Goal: Entertainment & Leisure: Consume media (video, audio)

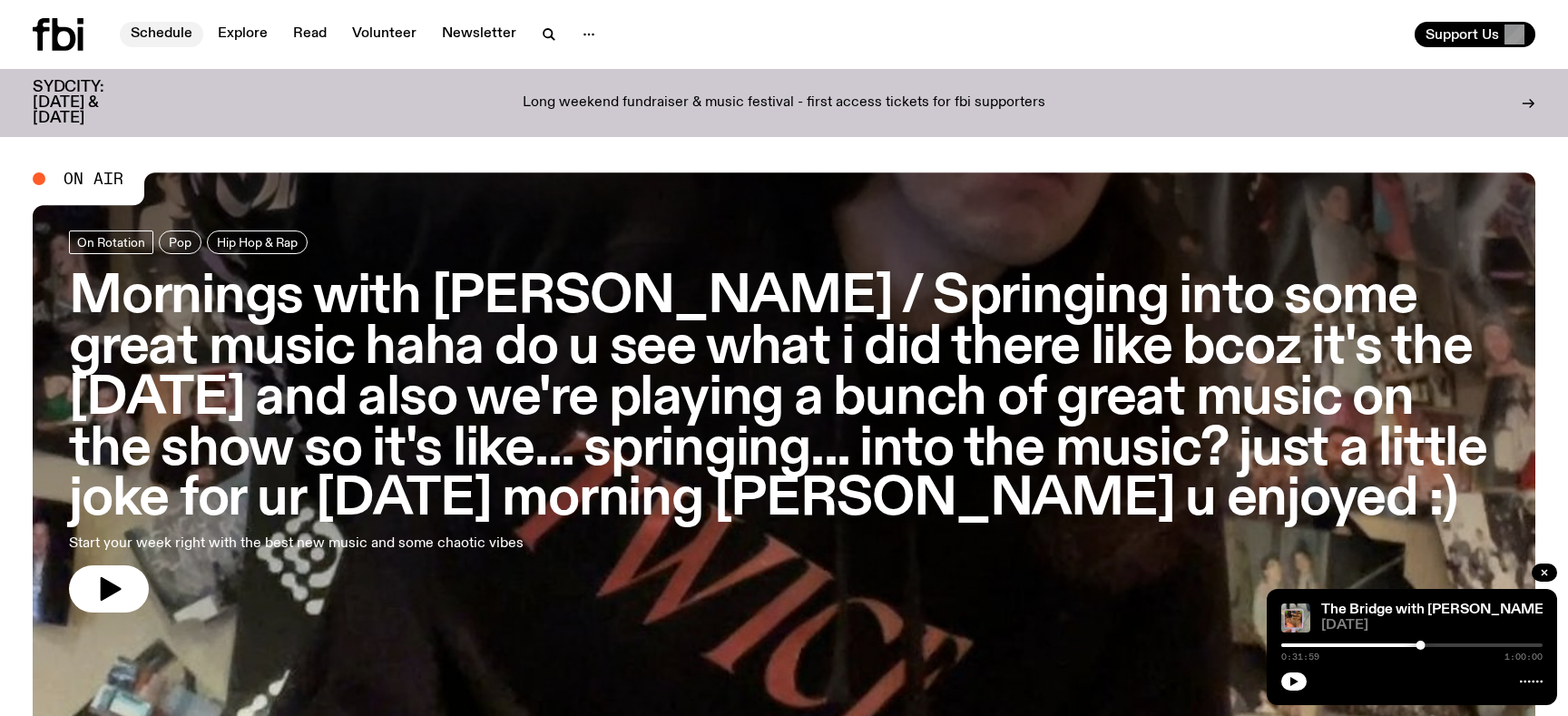
click at [165, 29] on link "Schedule" at bounding box center [162, 34] width 84 height 26
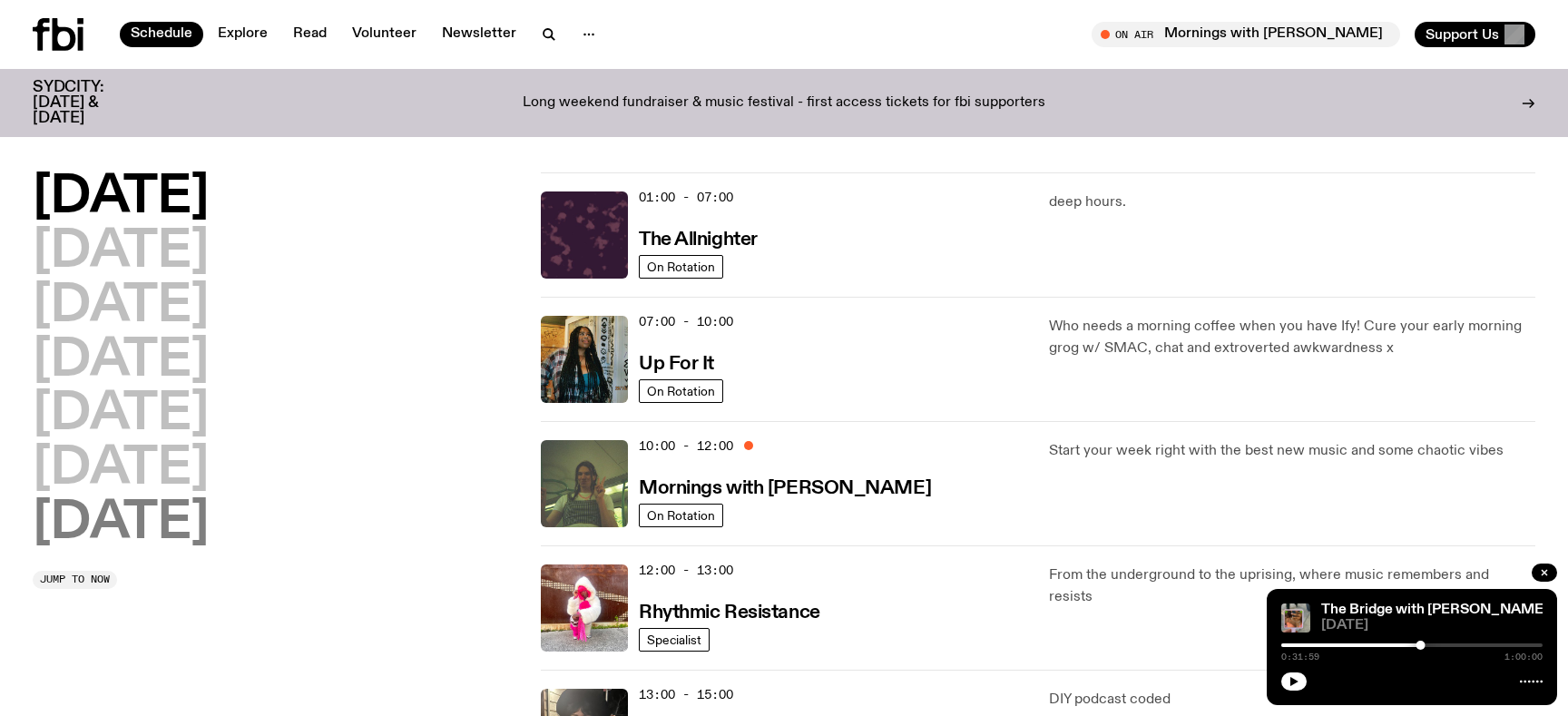
click at [157, 534] on h2 "[DATE]" at bounding box center [120, 523] width 176 height 50
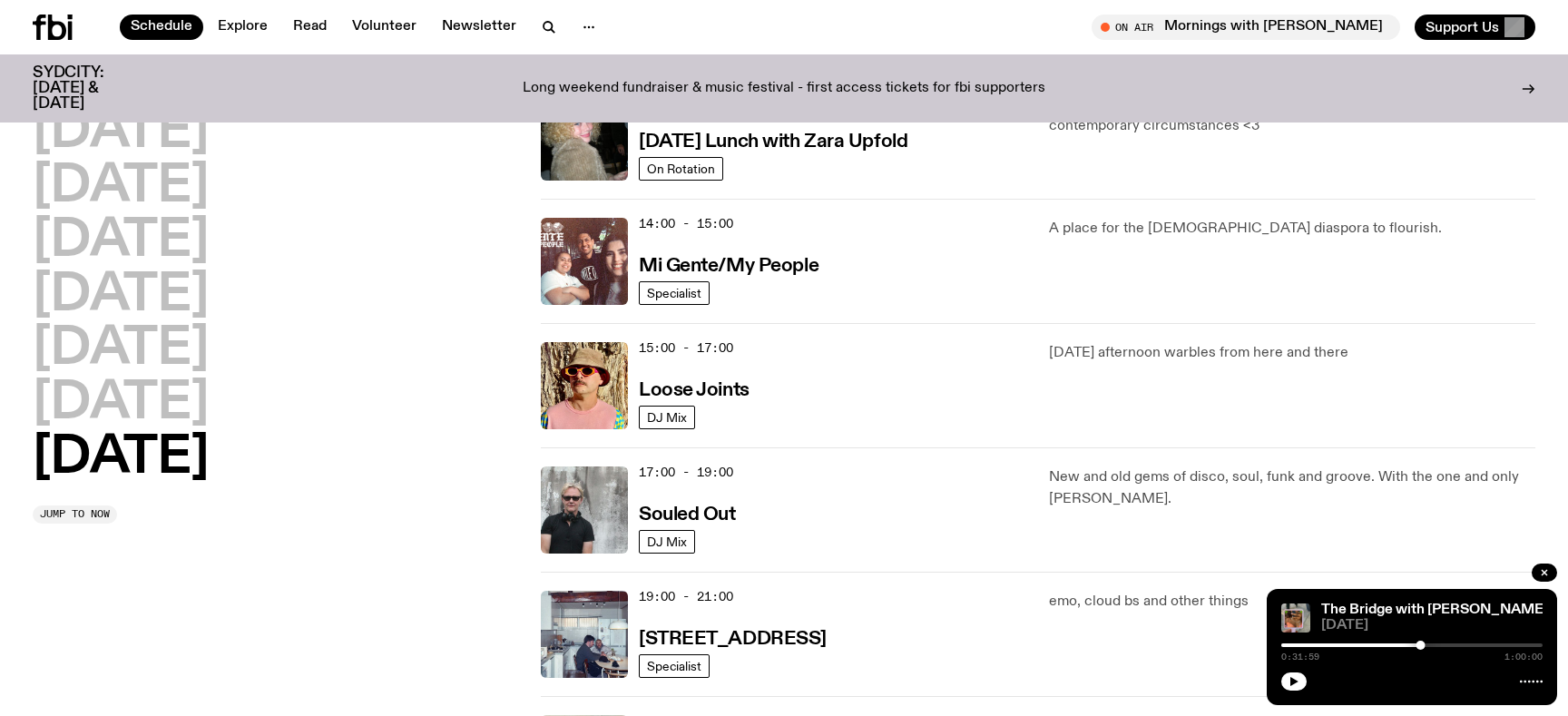
scroll to position [830, 0]
click at [725, 384] on h3 "Loose Joints" at bounding box center [694, 390] width 110 height 19
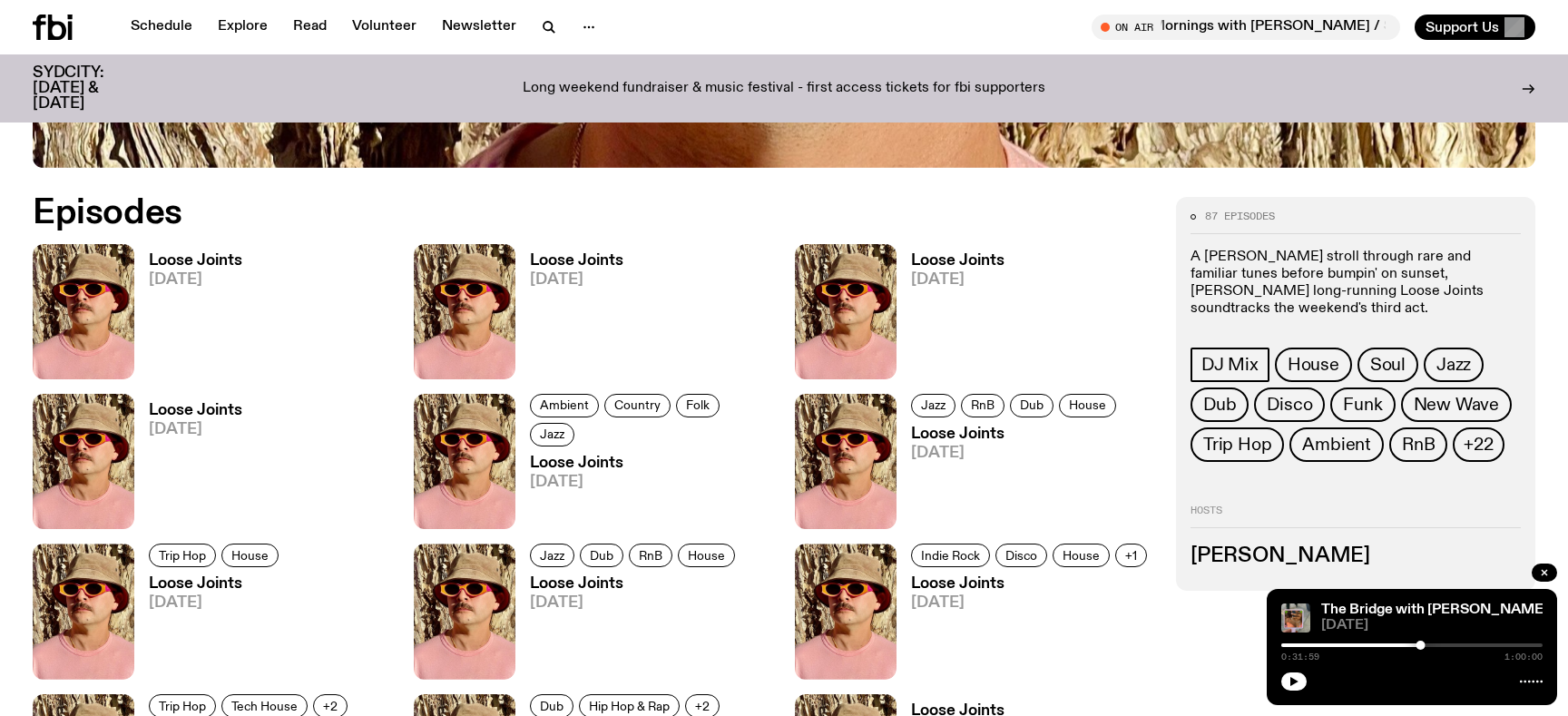
scroll to position [935, 0]
click at [162, 268] on h3 "Loose Joints" at bounding box center [196, 261] width 93 height 15
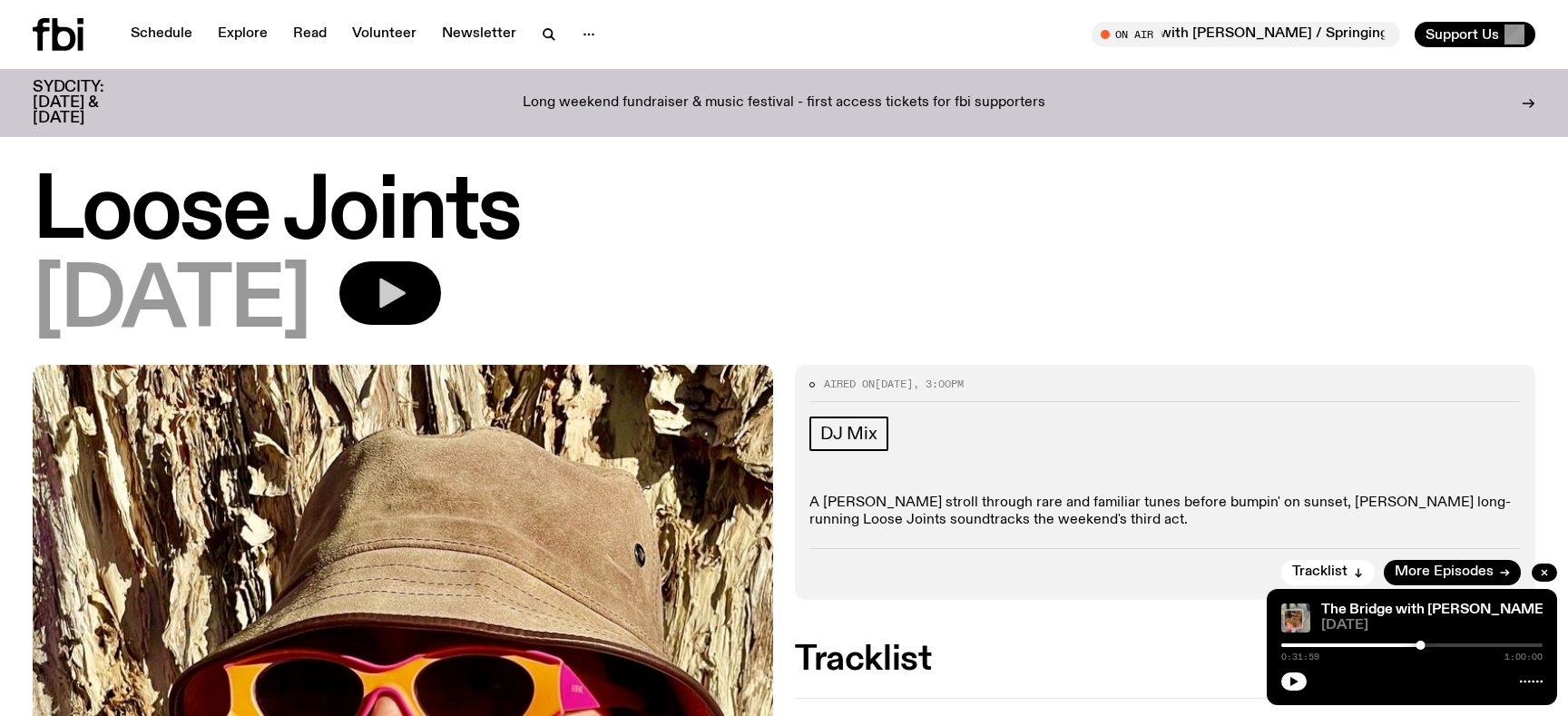
click at [408, 303] on icon "button" at bounding box center [390, 293] width 36 height 36
click at [1340, 646] on div at bounding box center [1411, 646] width 261 height 4
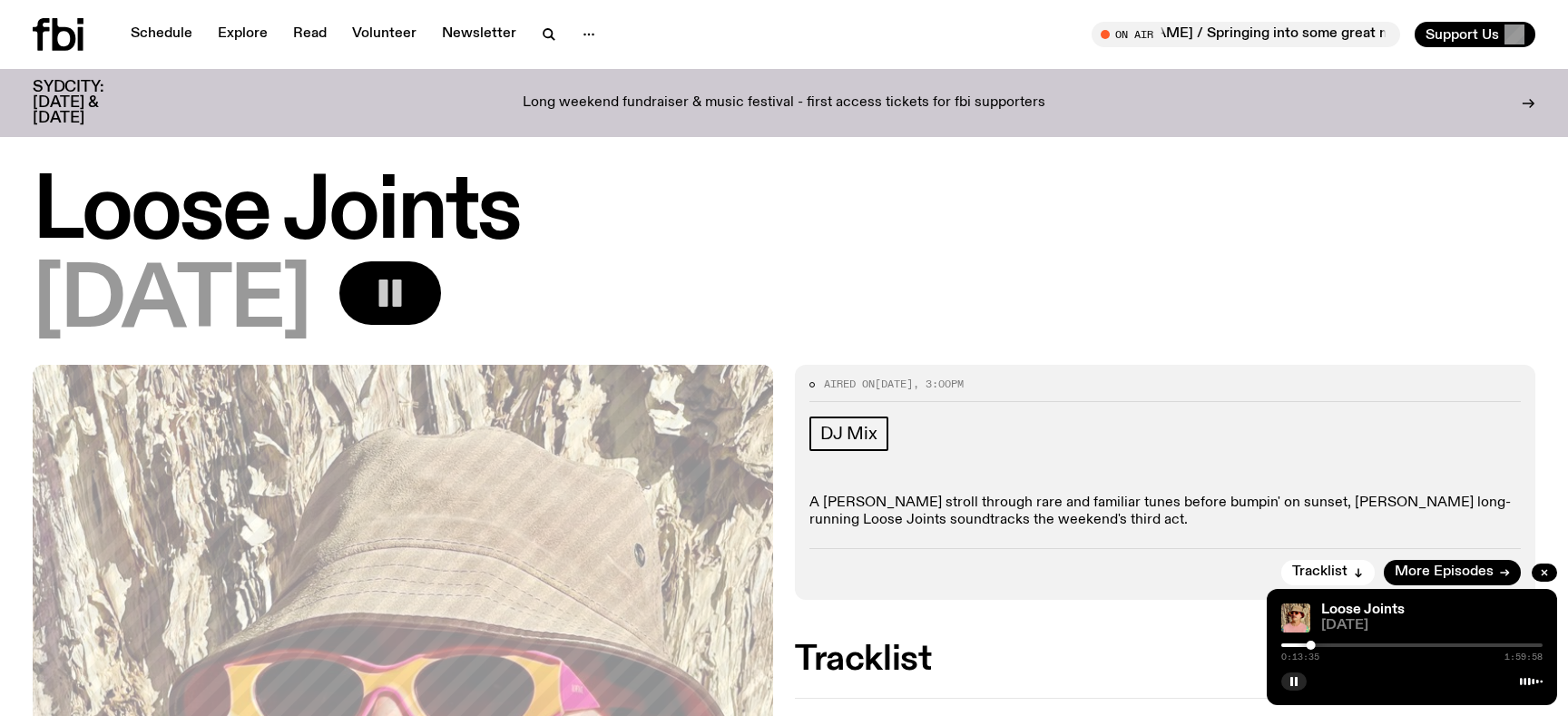
click at [1351, 647] on div "0:13:35 1:59:58" at bounding box center [1411, 650] width 261 height 22
drag, startPoint x: 1310, startPoint y: 643, endPoint x: 1345, endPoint y: 643, distance: 35.0
click at [1345, 644] on div at bounding box center [1345, 646] width 10 height 10
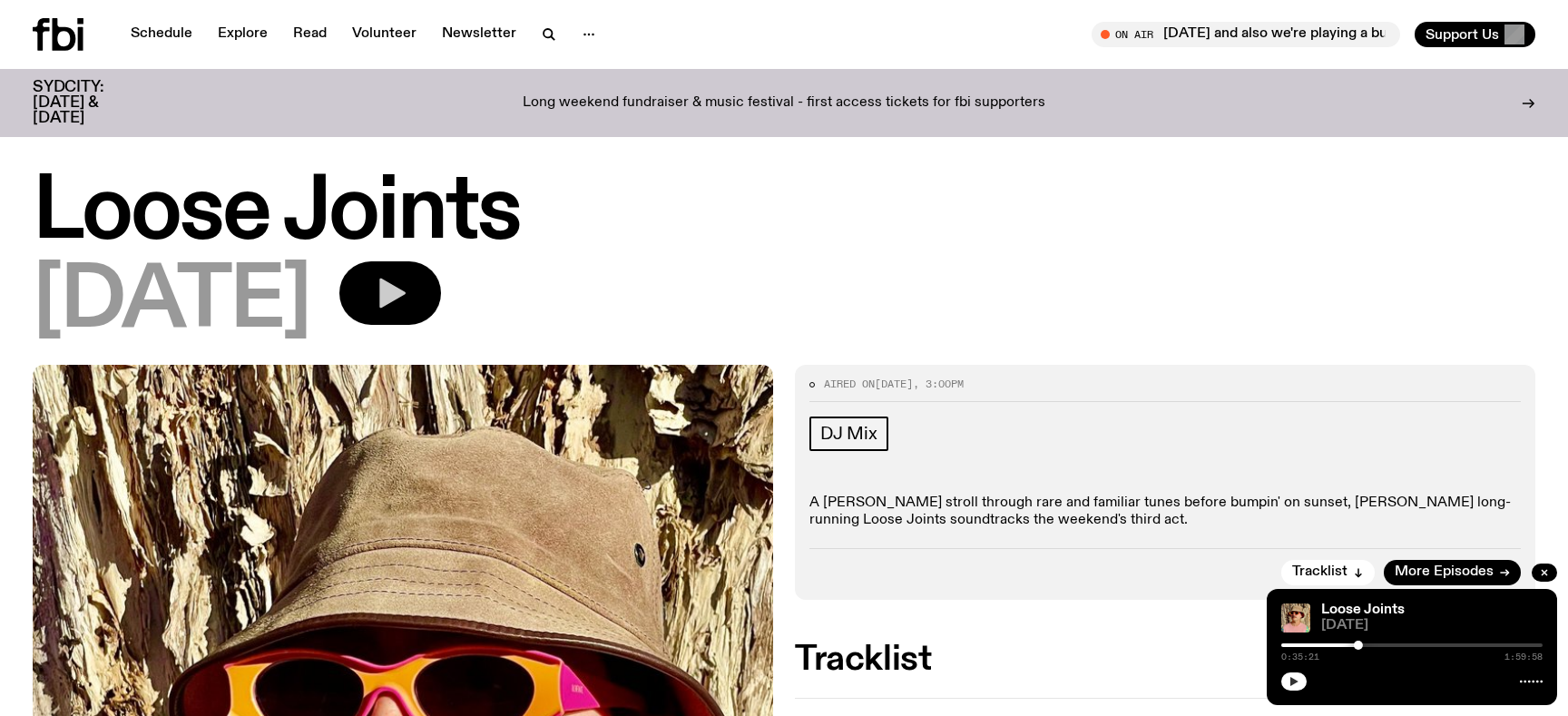
click at [1296, 685] on icon "button" at bounding box center [1293, 681] width 10 height 10
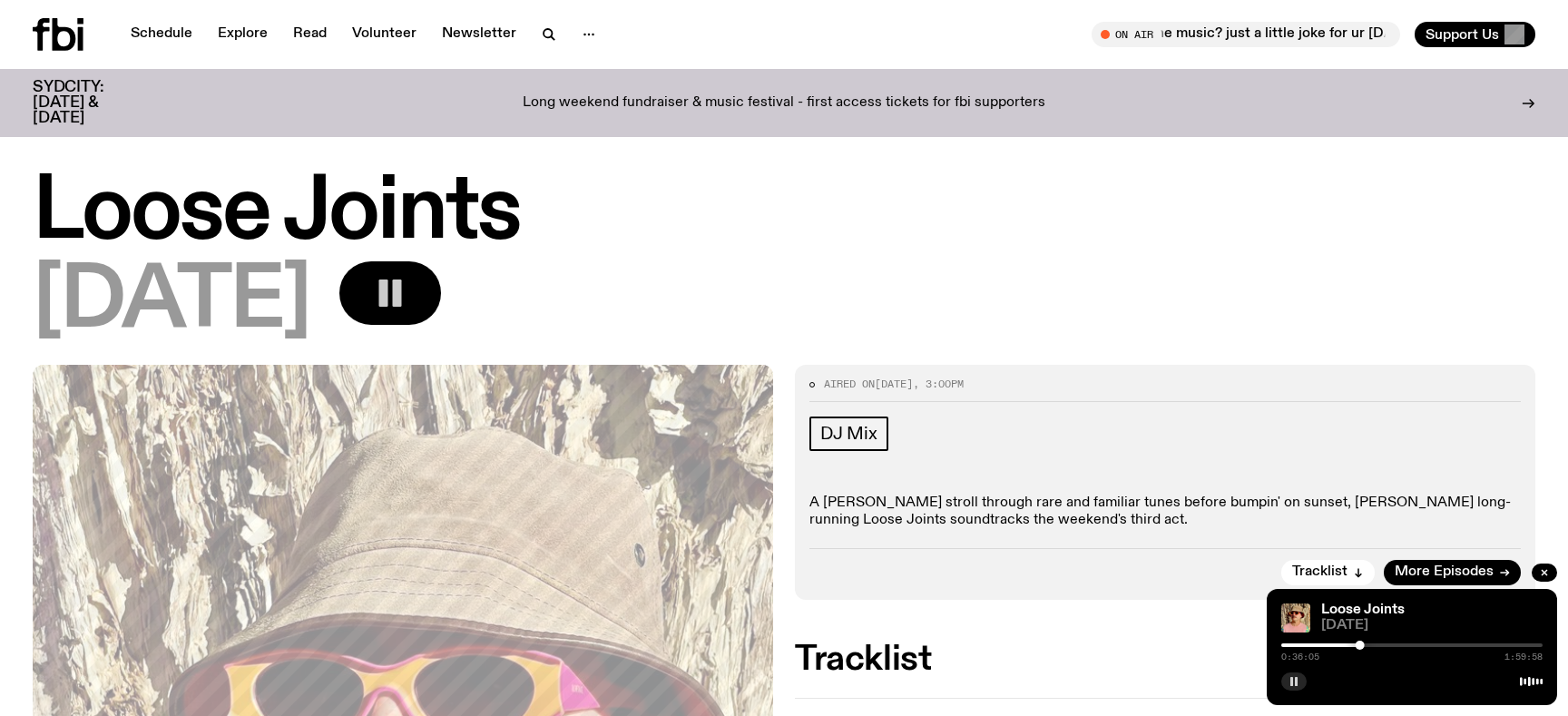
click at [1196, 322] on div "[DATE]" at bounding box center [784, 302] width 1502 height 82
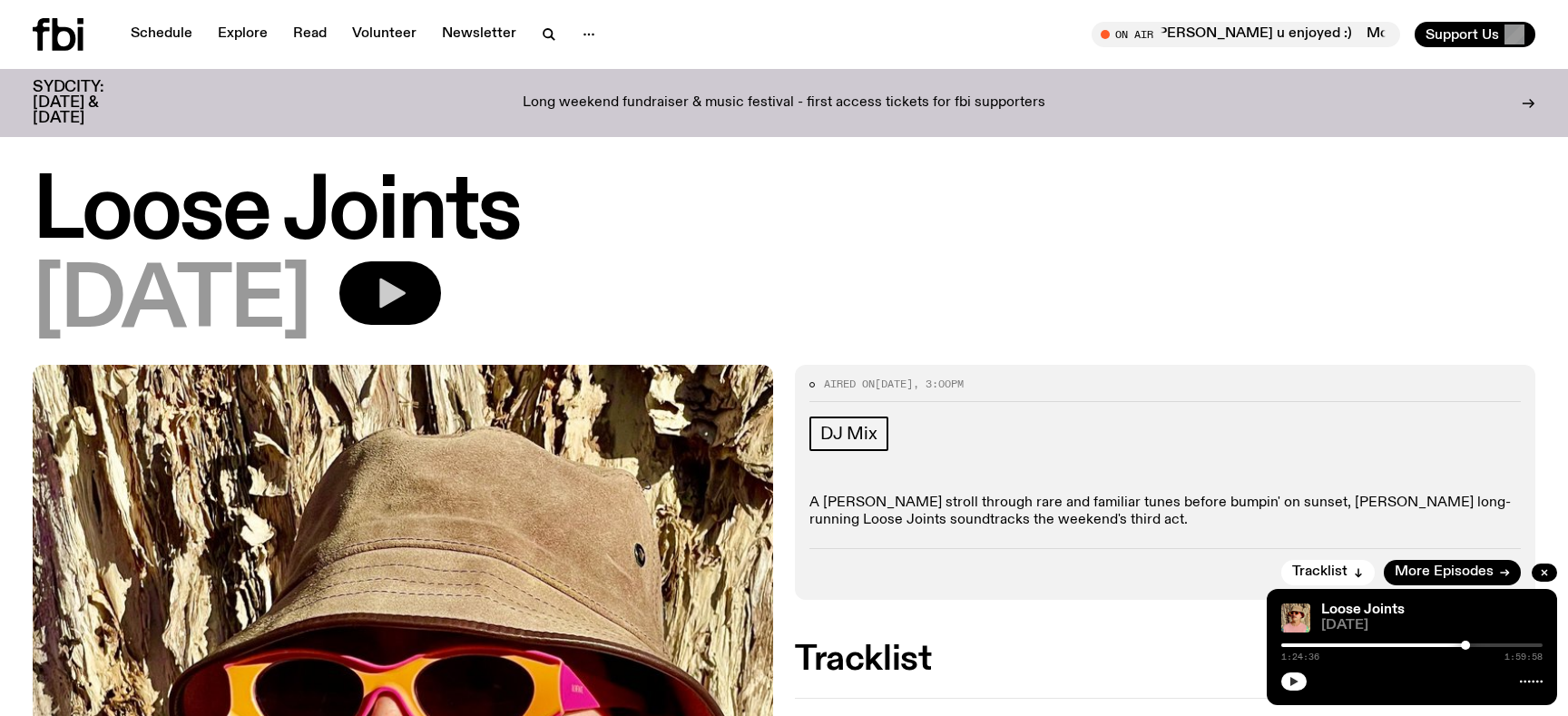
click at [1296, 685] on icon "button" at bounding box center [1293, 681] width 10 height 10
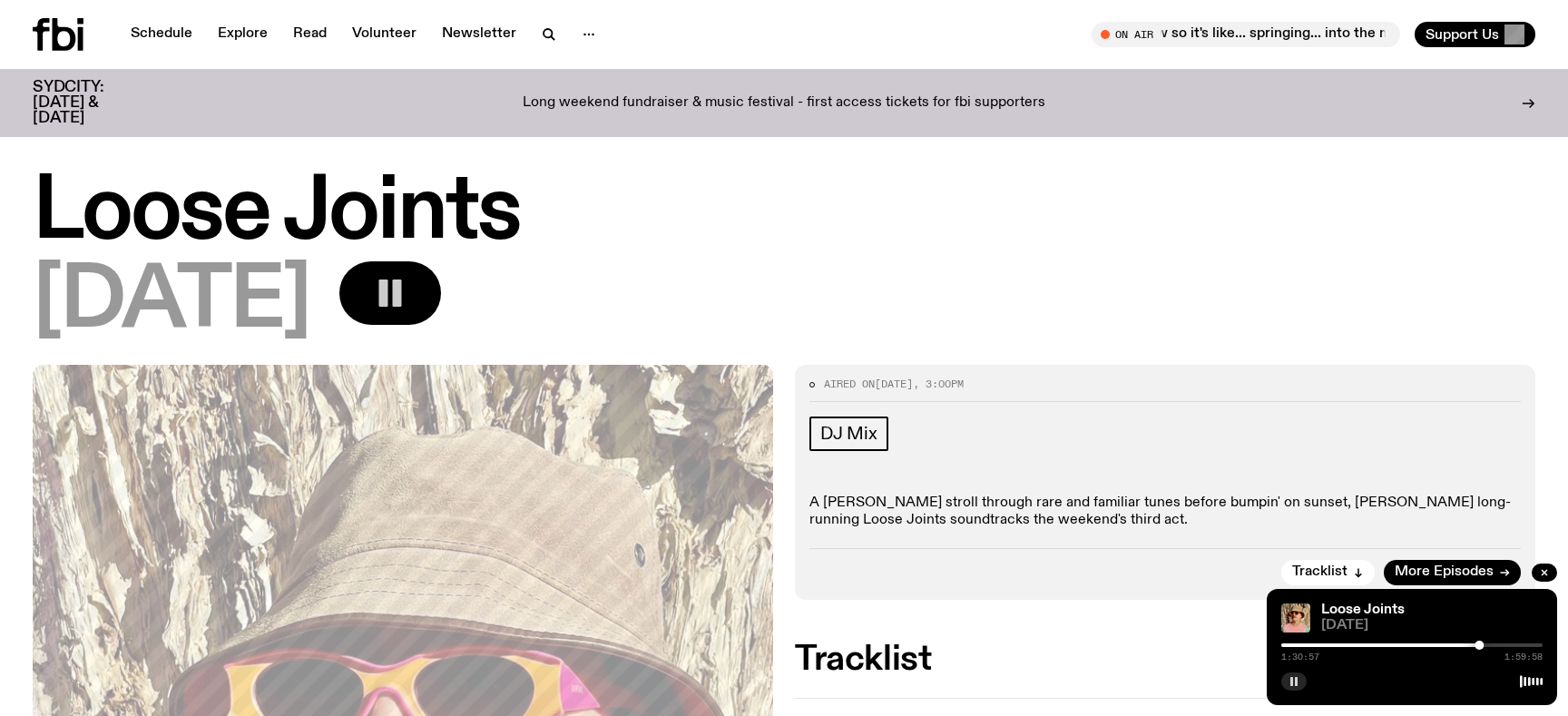
click at [1298, 683] on icon "button" at bounding box center [1293, 681] width 10 height 10
